Goal: Information Seeking & Learning: Find specific page/section

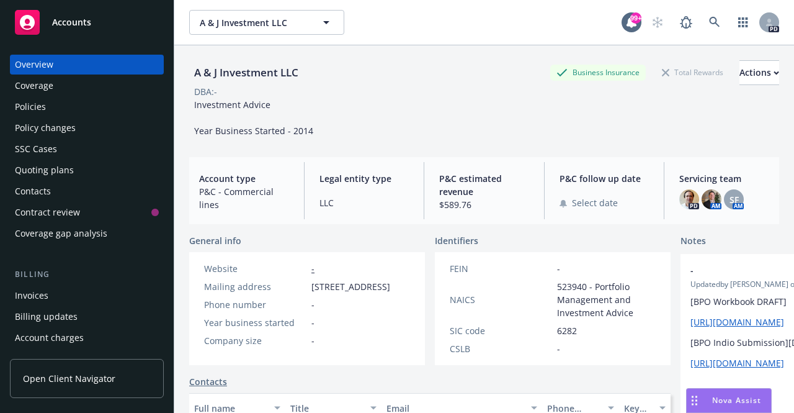
click at [77, 20] on span "Accounts" at bounding box center [71, 22] width 39 height 10
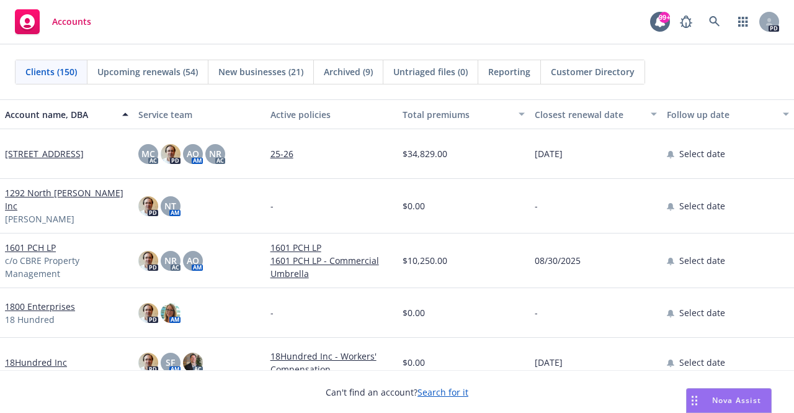
click at [729, 398] on span "Nova Assist" at bounding box center [736, 400] width 49 height 11
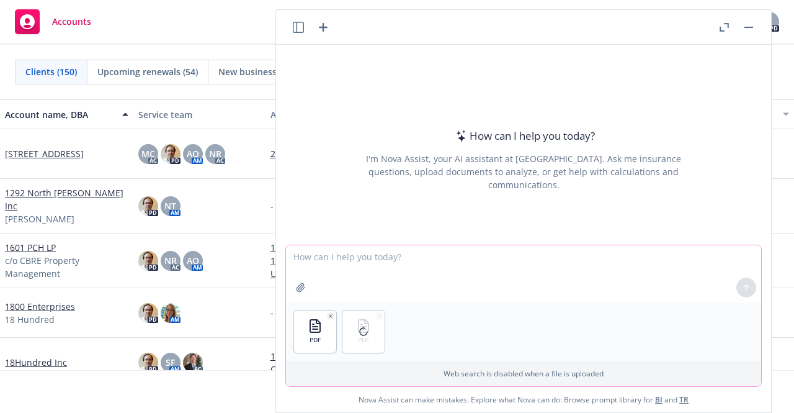
click at [336, 280] on textarea at bounding box center [523, 273] width 475 height 57
type textarea "compare sales per location from prior year to current"
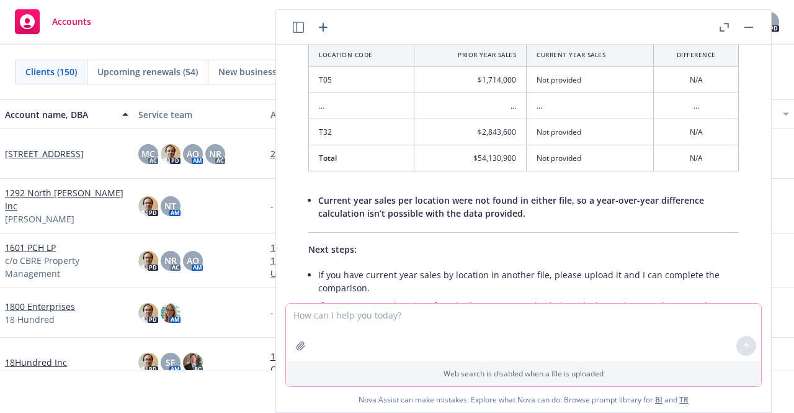
scroll to position [62, 0]
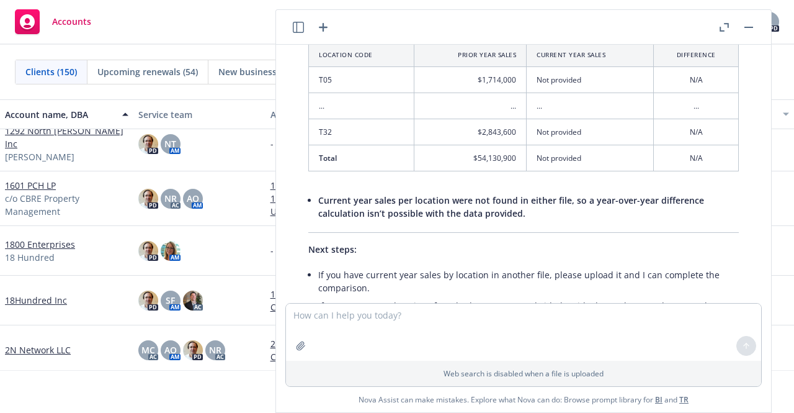
click at [242, 21] on div "Accounts 99+ PD" at bounding box center [397, 22] width 794 height 45
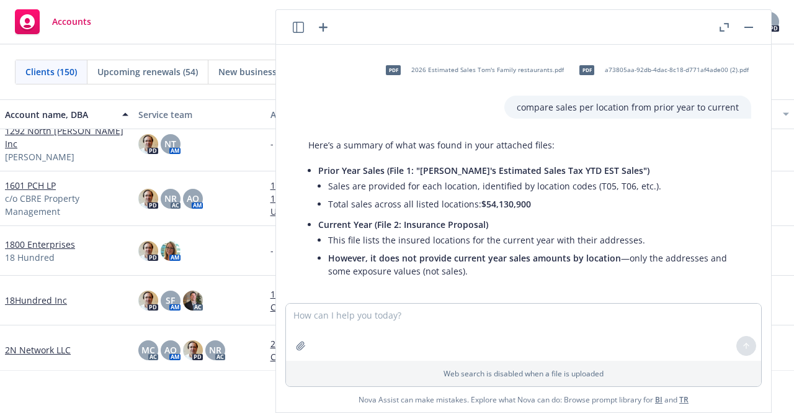
click at [725, 26] on icon "button" at bounding box center [724, 27] width 9 height 9
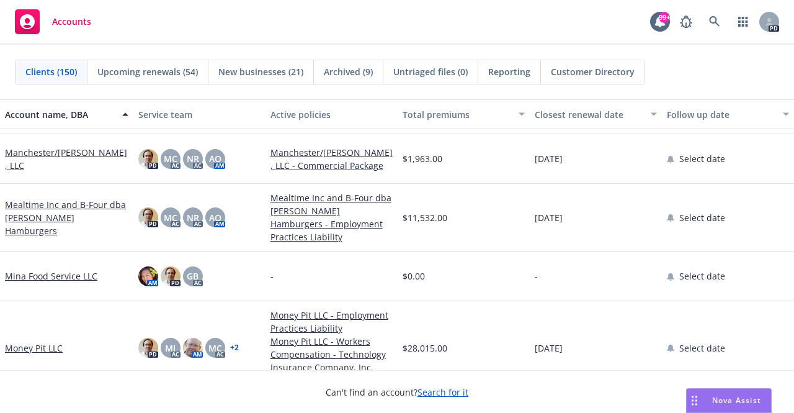
scroll to position [4903, 0]
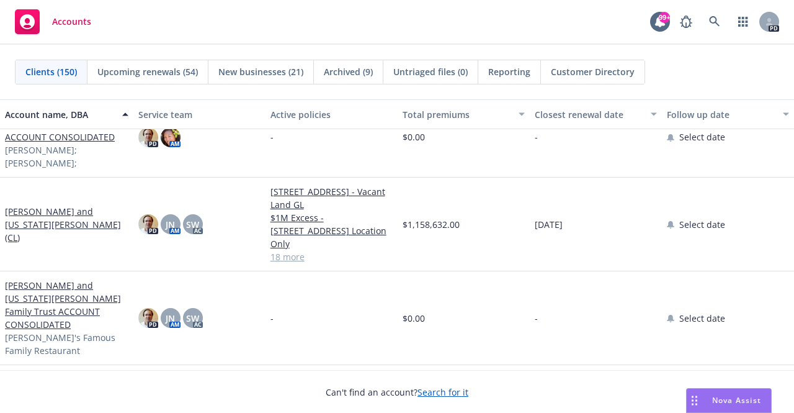
click at [52, 229] on link "[PERSON_NAME] and [US_STATE][PERSON_NAME] (CL)" at bounding box center [67, 224] width 124 height 39
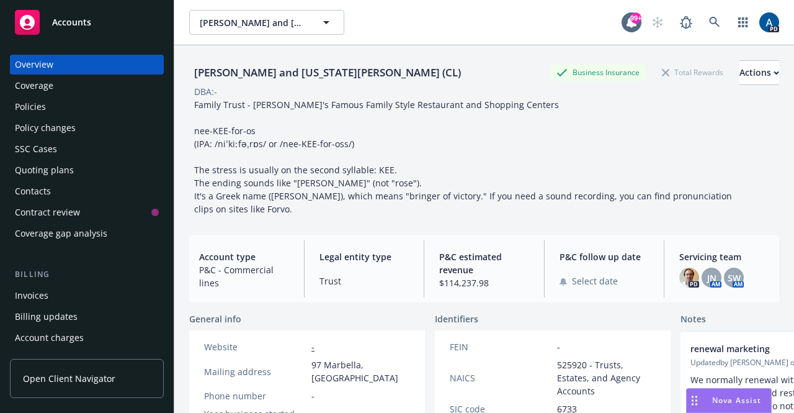
click at [51, 104] on div "Policies" at bounding box center [87, 107] width 144 height 20
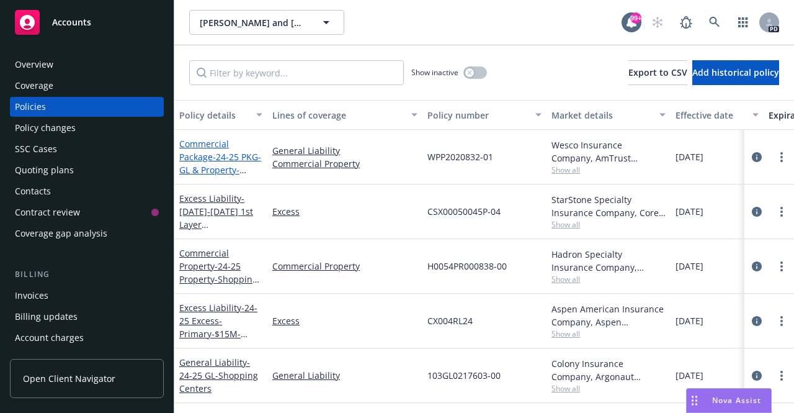
click at [213, 161] on span "- 24-25 PKG-GL & Property-[PERSON_NAME]'s Family Restaurants" at bounding box center [220, 176] width 82 height 51
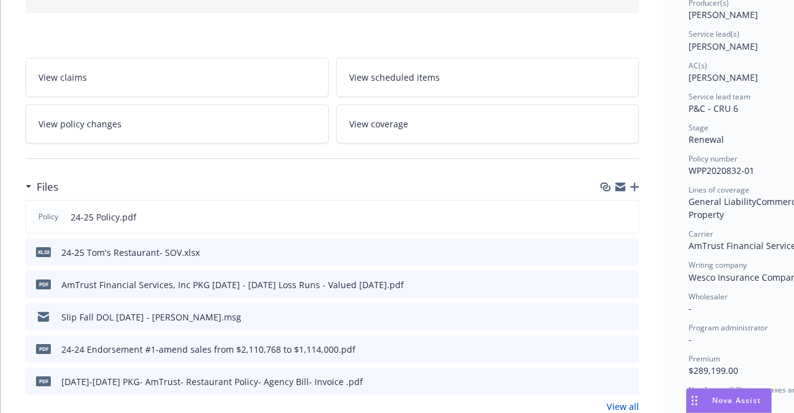
scroll to position [186, 0]
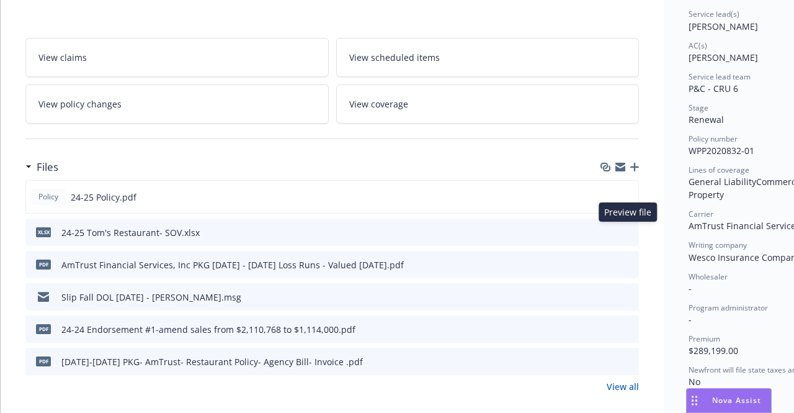
click at [632, 228] on icon "preview file" at bounding box center [627, 231] width 11 height 9
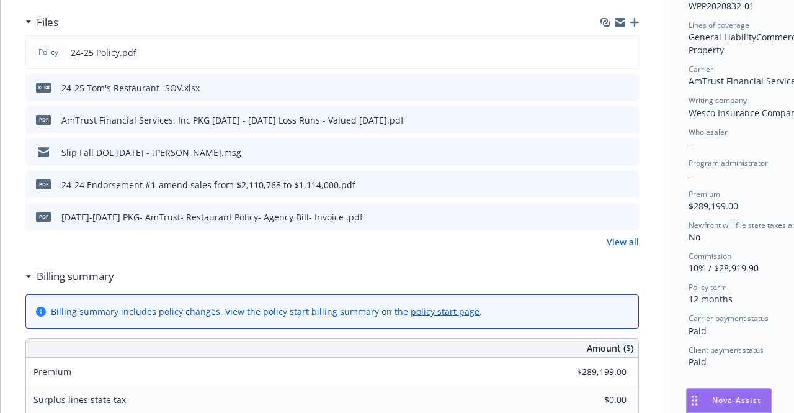
scroll to position [372, 0]
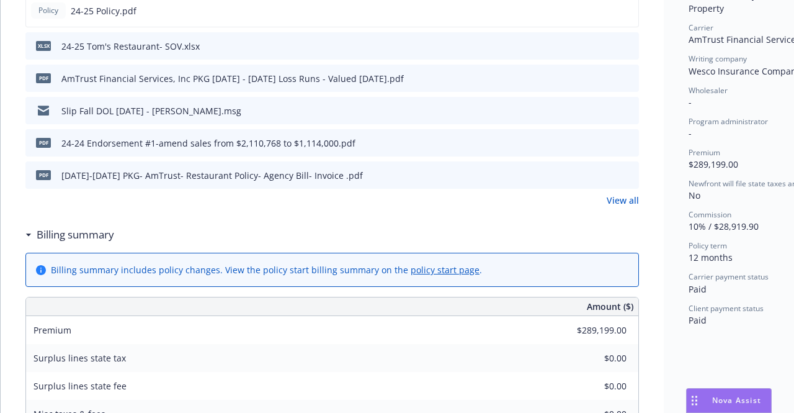
click at [633, 199] on link "View all" at bounding box center [623, 200] width 32 height 13
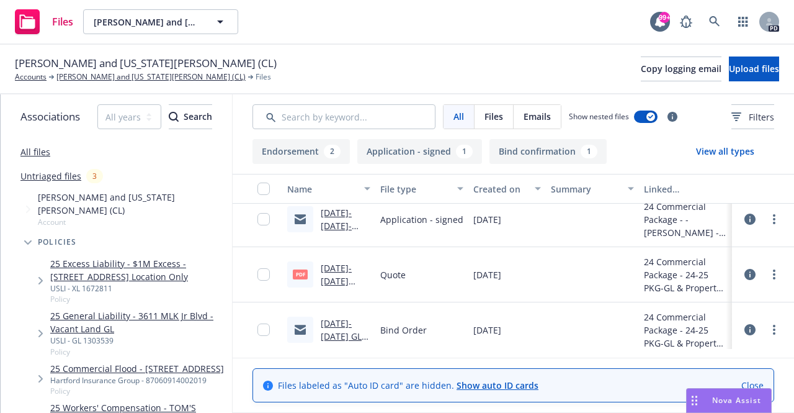
scroll to position [457, 0]
